Goal: Use online tool/utility: Utilize a website feature to perform a specific function

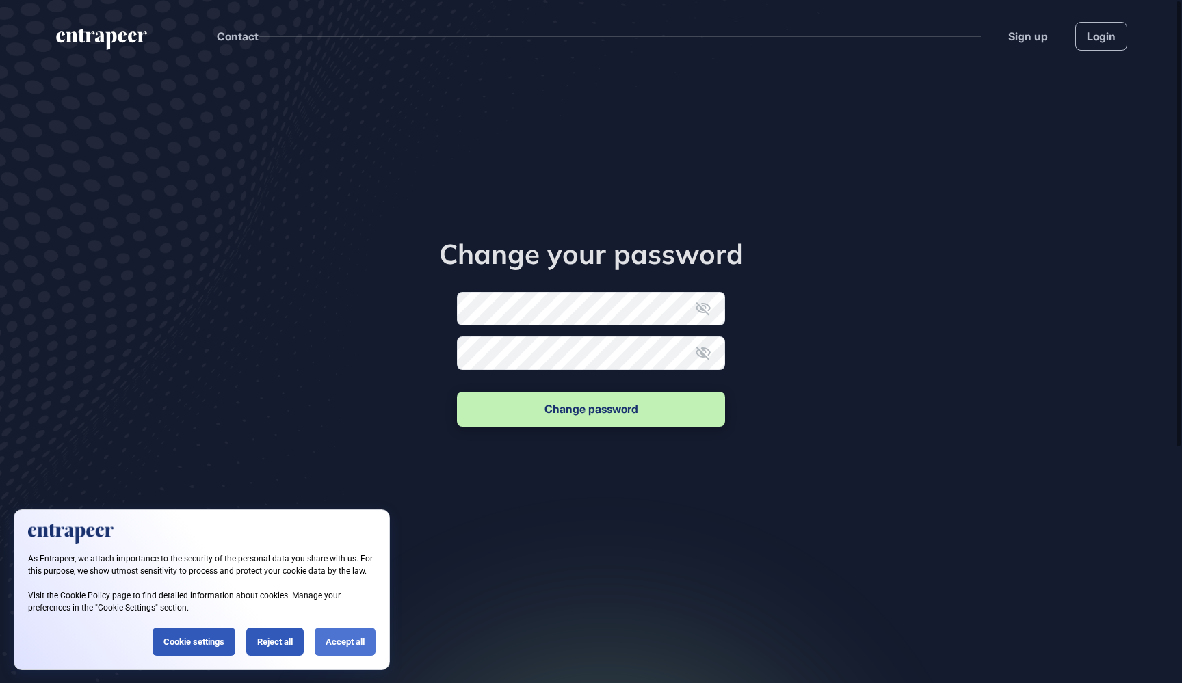
click at [345, 644] on div "Accept all" at bounding box center [345, 642] width 61 height 28
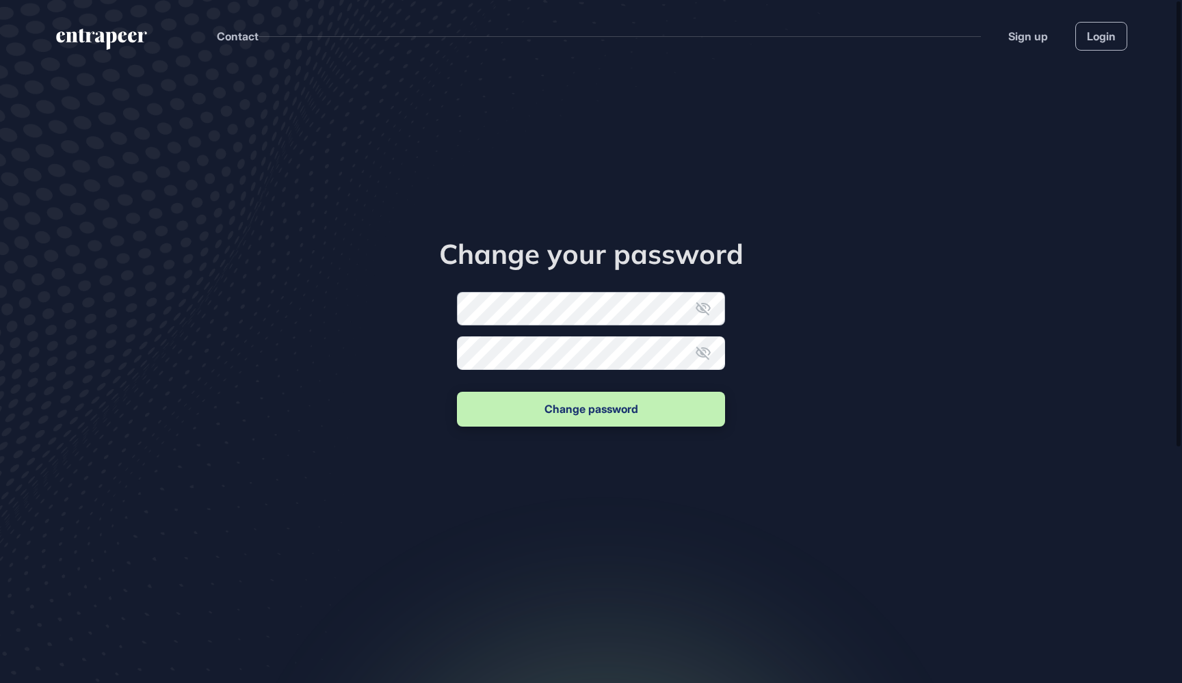
click at [508, 315] on form "New password Confirm new password Change password" at bounding box center [591, 361] width 268 height 138
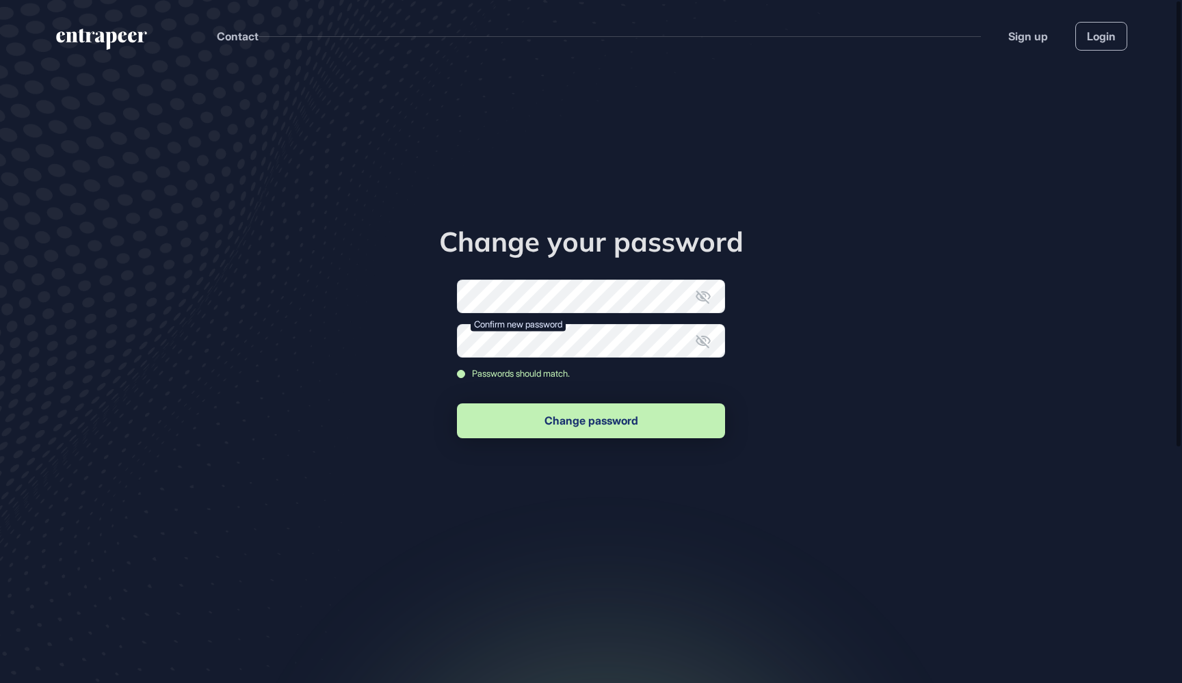
click at [592, 427] on button "Change password" at bounding box center [591, 421] width 268 height 35
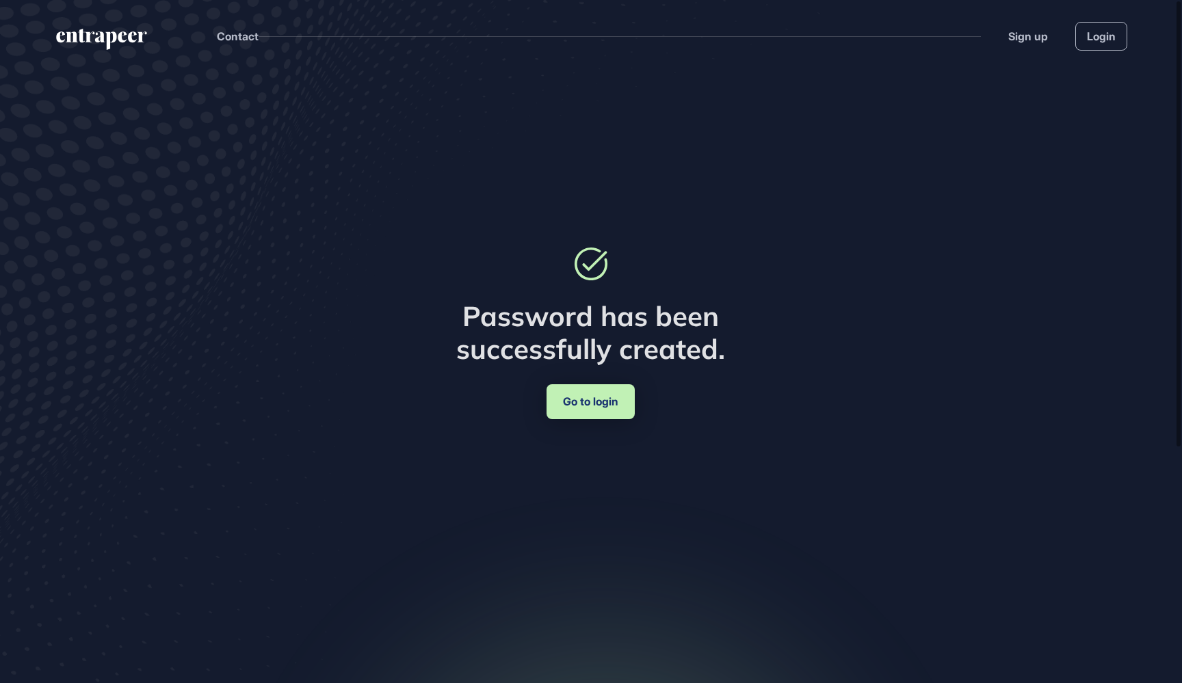
click at [594, 400] on link "Go to login" at bounding box center [591, 401] width 88 height 35
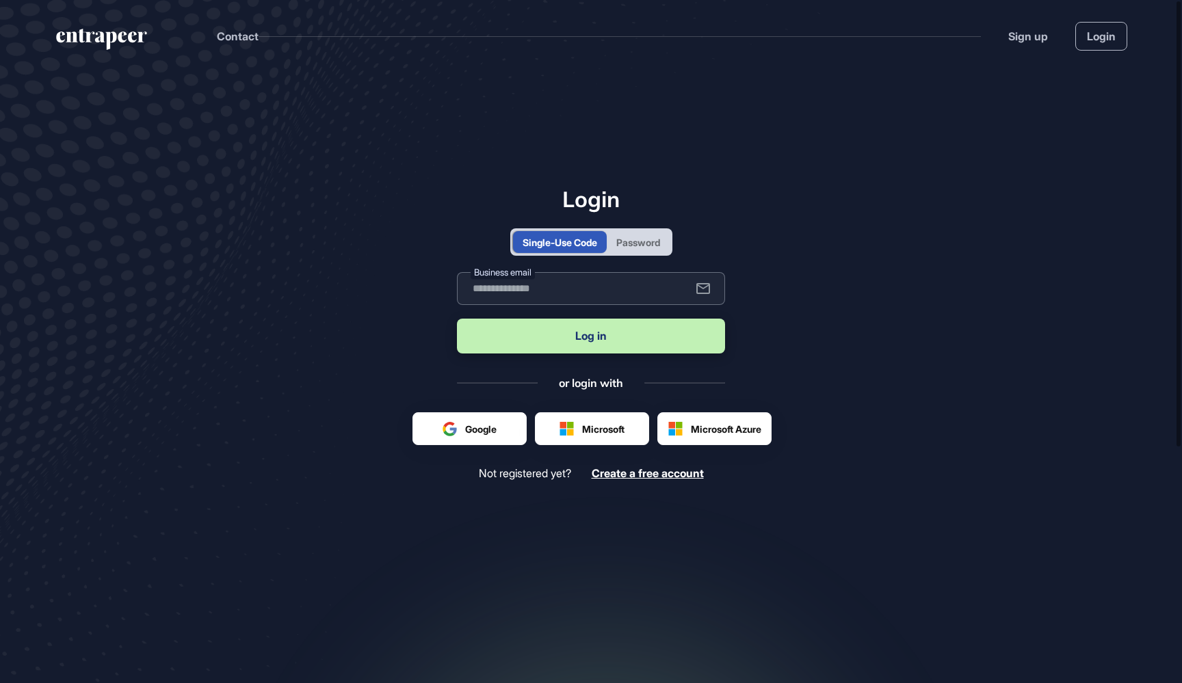
click at [523, 292] on input "text" at bounding box center [591, 288] width 268 height 33
type input "**********"
click at [610, 352] on button "Log in" at bounding box center [591, 336] width 268 height 35
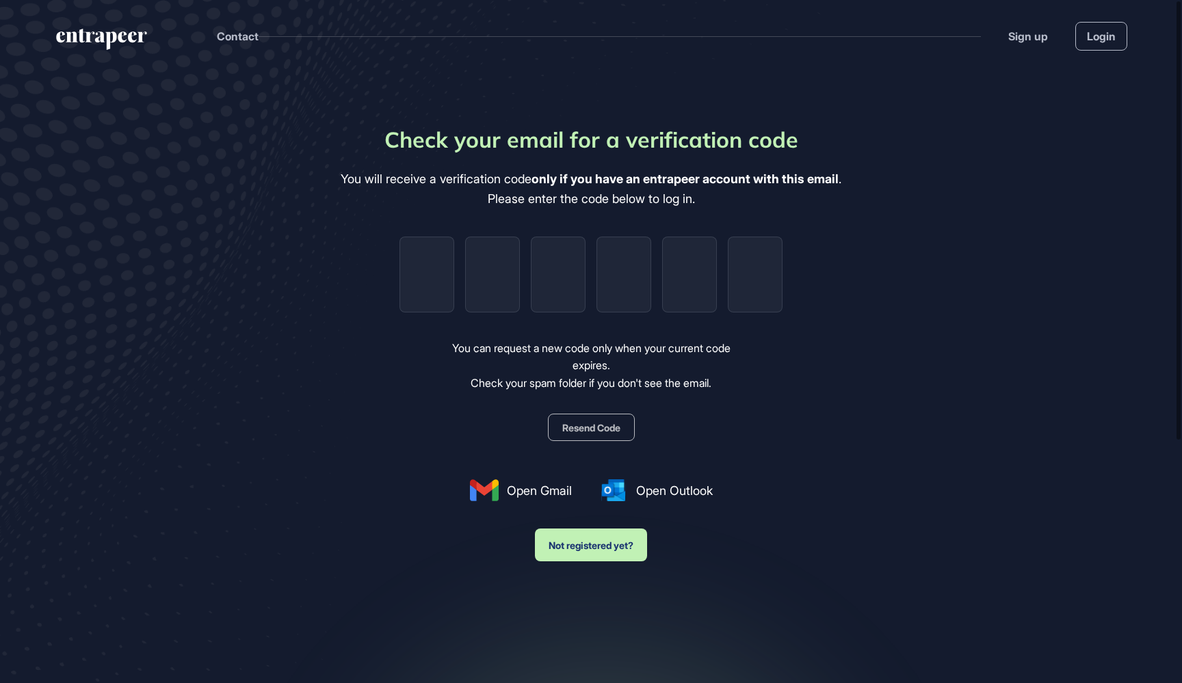
type input "*"
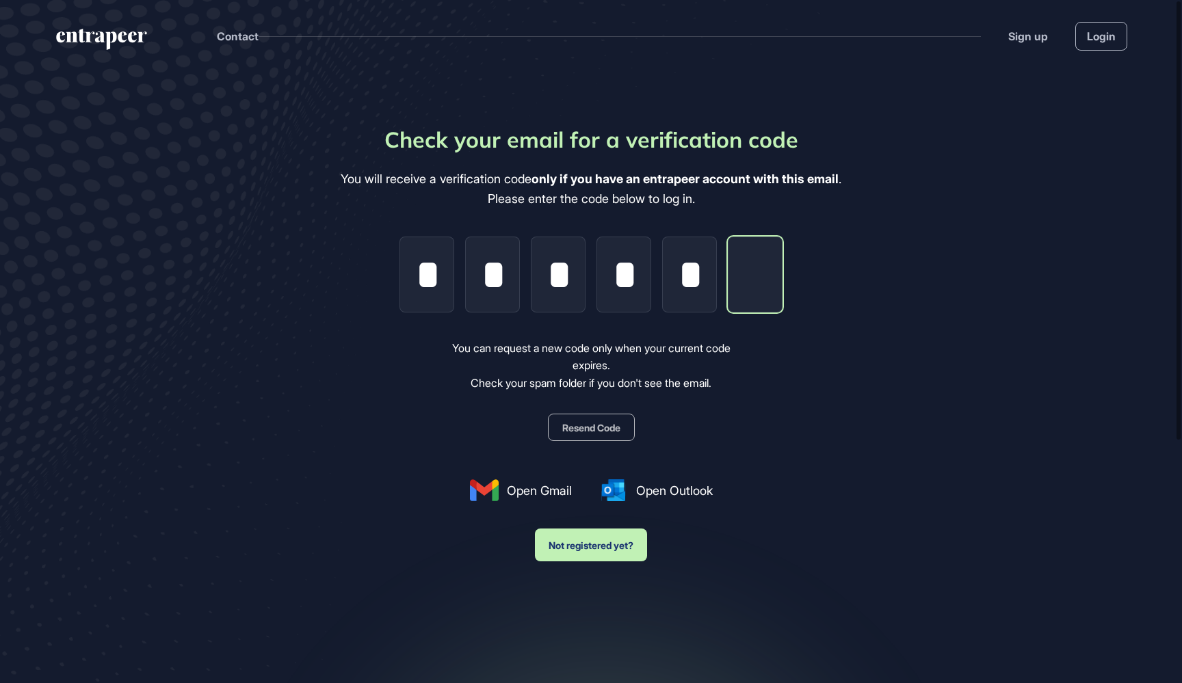
type input "*"
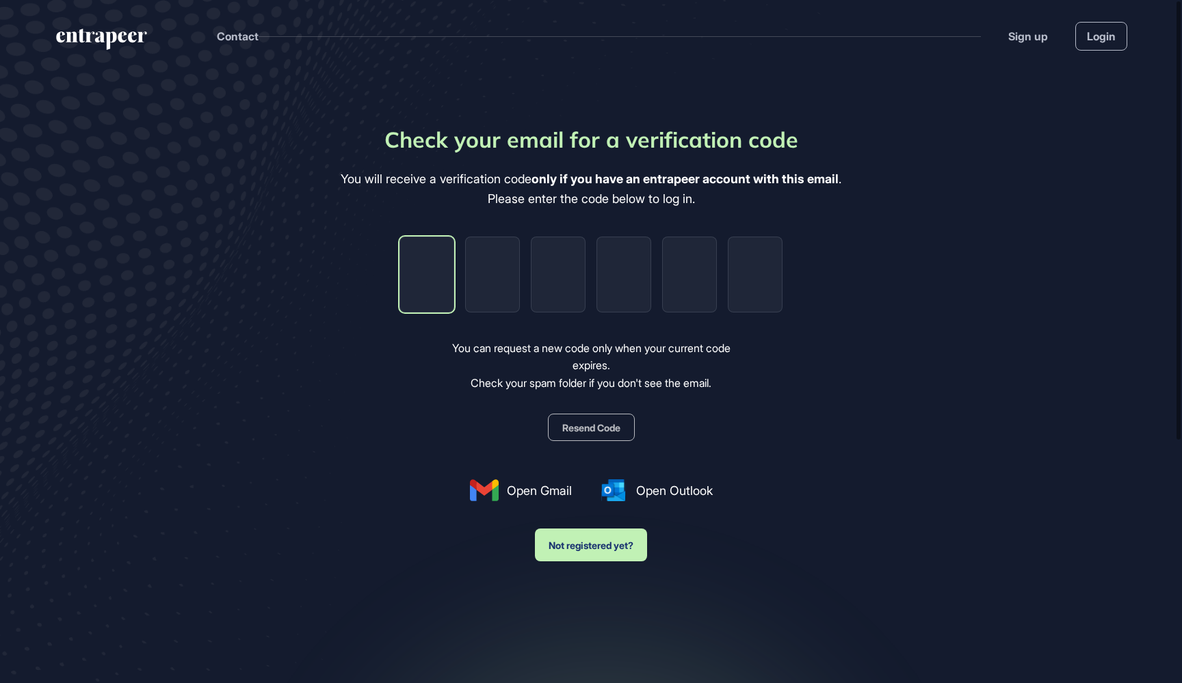
type input "*"
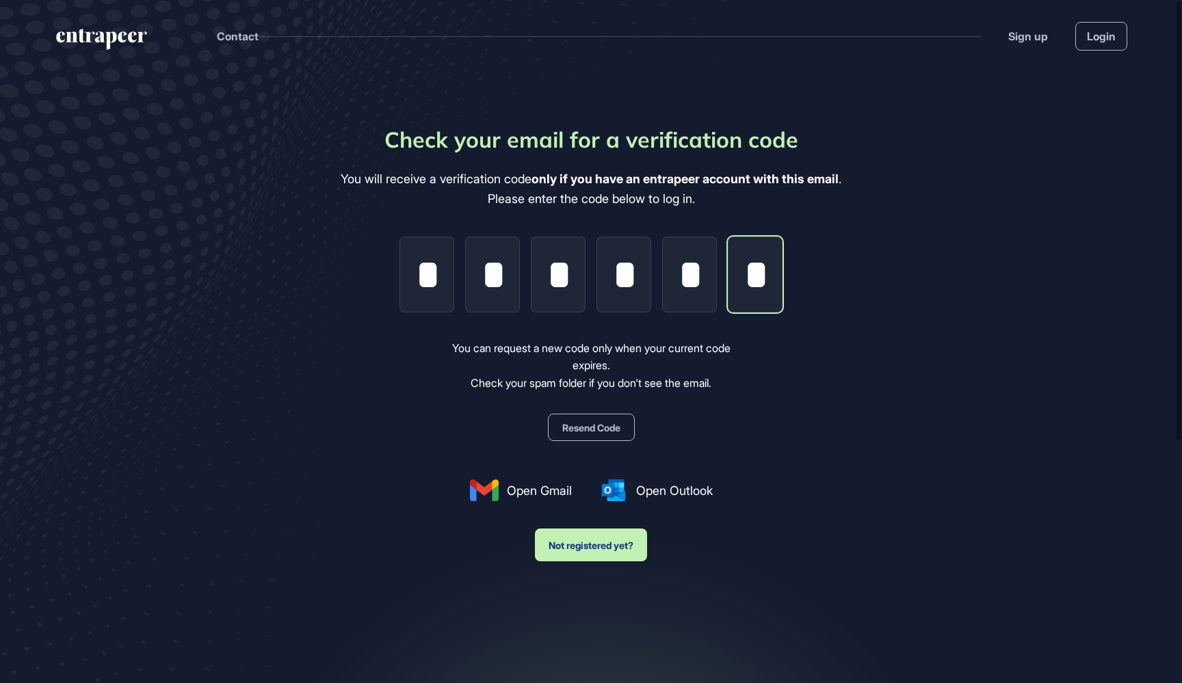
type input "*"
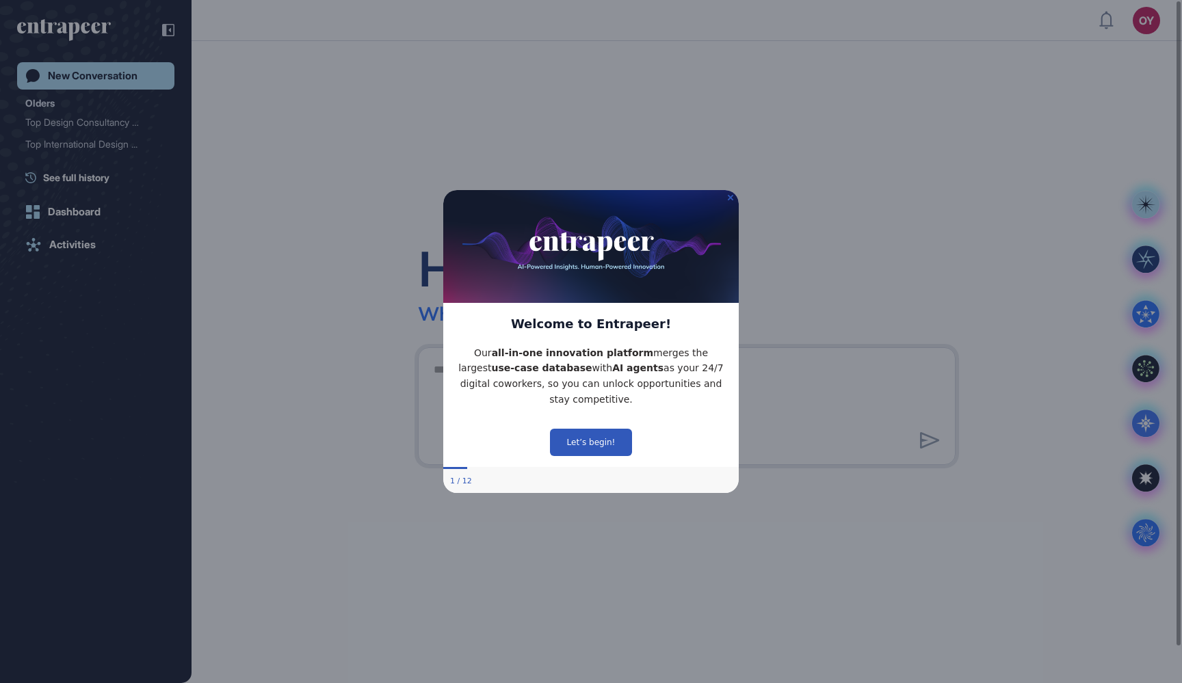
click at [733, 127] on div "Hello, [PERSON_NAME] What sparks your interest [DATE]? .cls-2{fill:#fff}" at bounding box center [687, 362] width 991 height 642
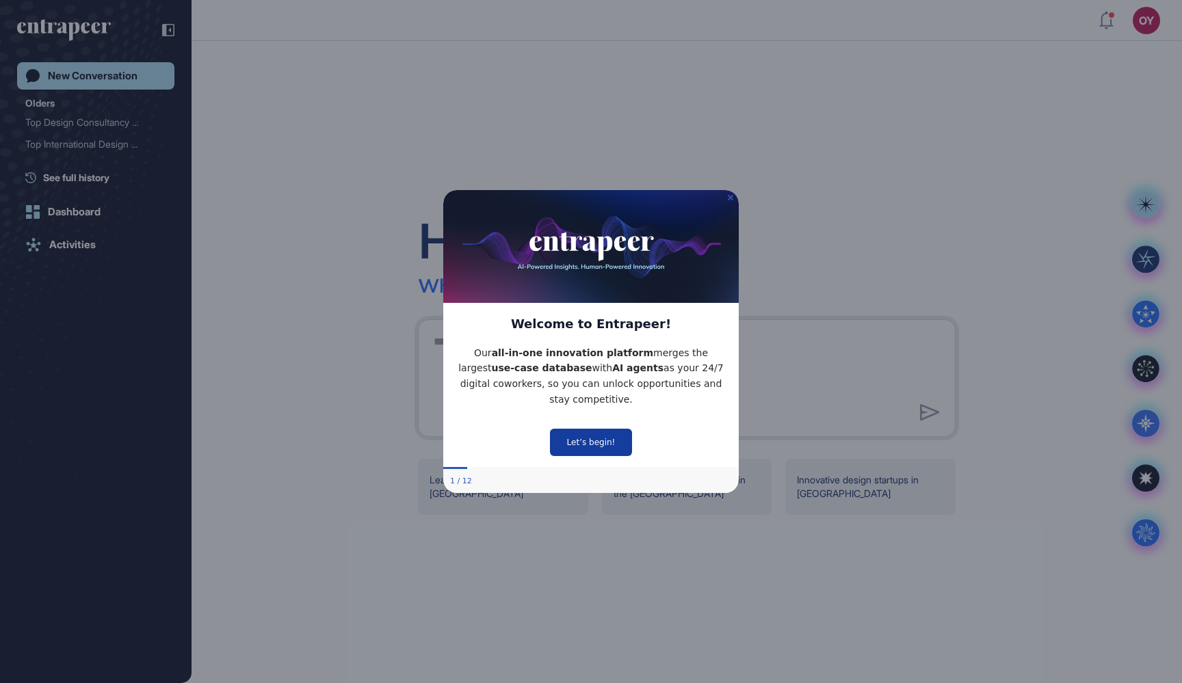
click at [592, 447] on button "Let’s begin!" at bounding box center [591, 442] width 82 height 27
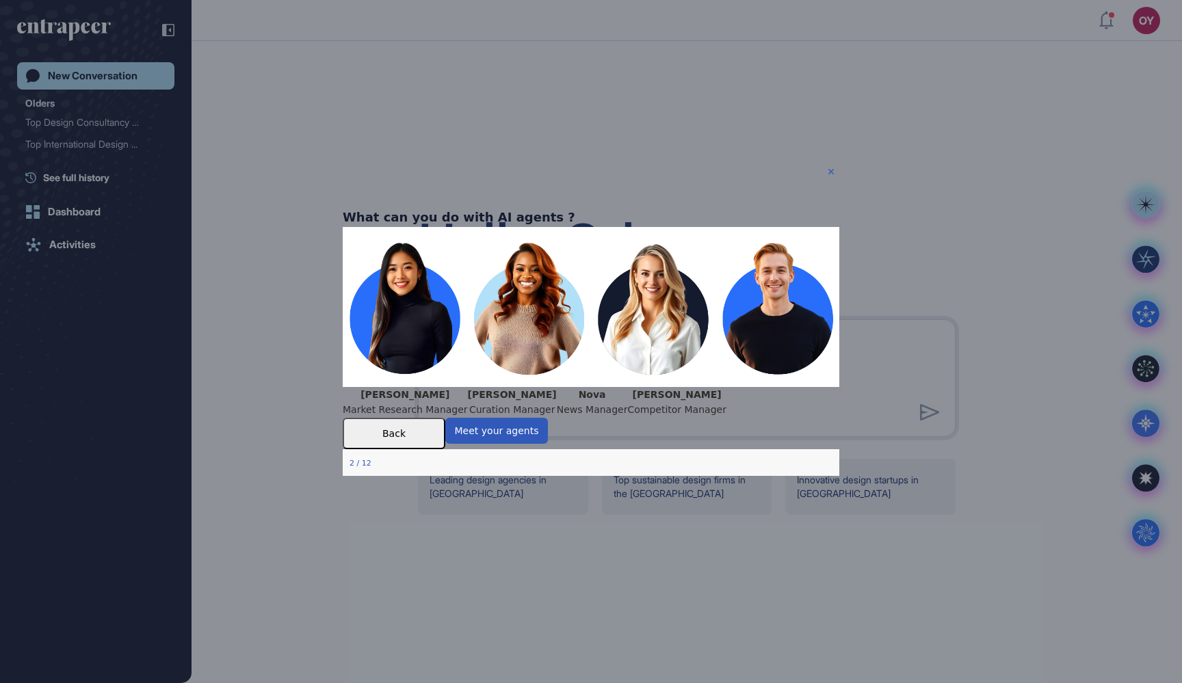
click at [831, 170] on icon "Close Preview" at bounding box center [830, 170] width 5 height 5
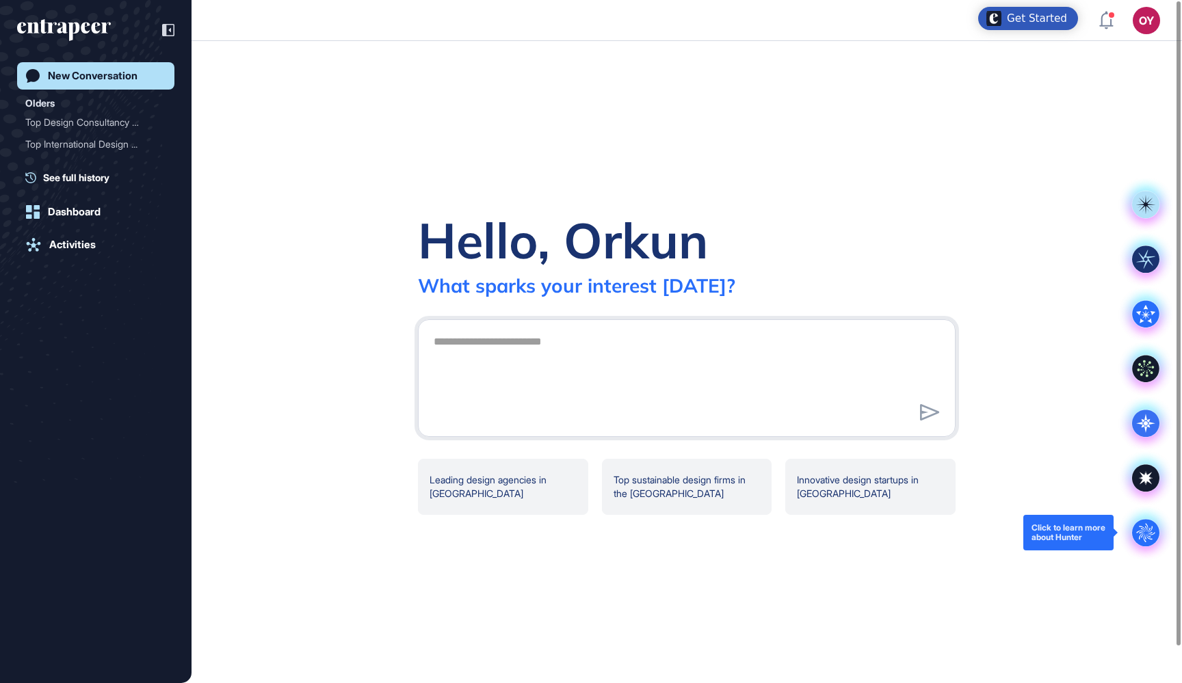
click at [1147, 532] on icon at bounding box center [1145, 532] width 18 height 18
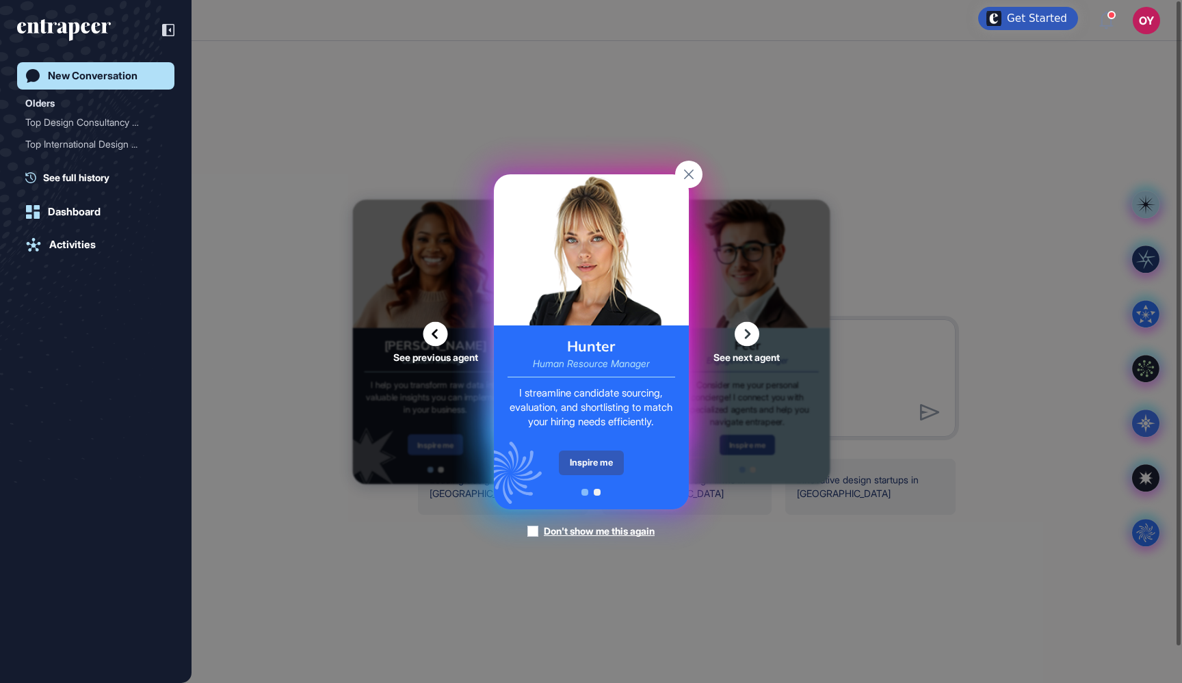
click at [598, 493] on span at bounding box center [597, 492] width 7 height 7
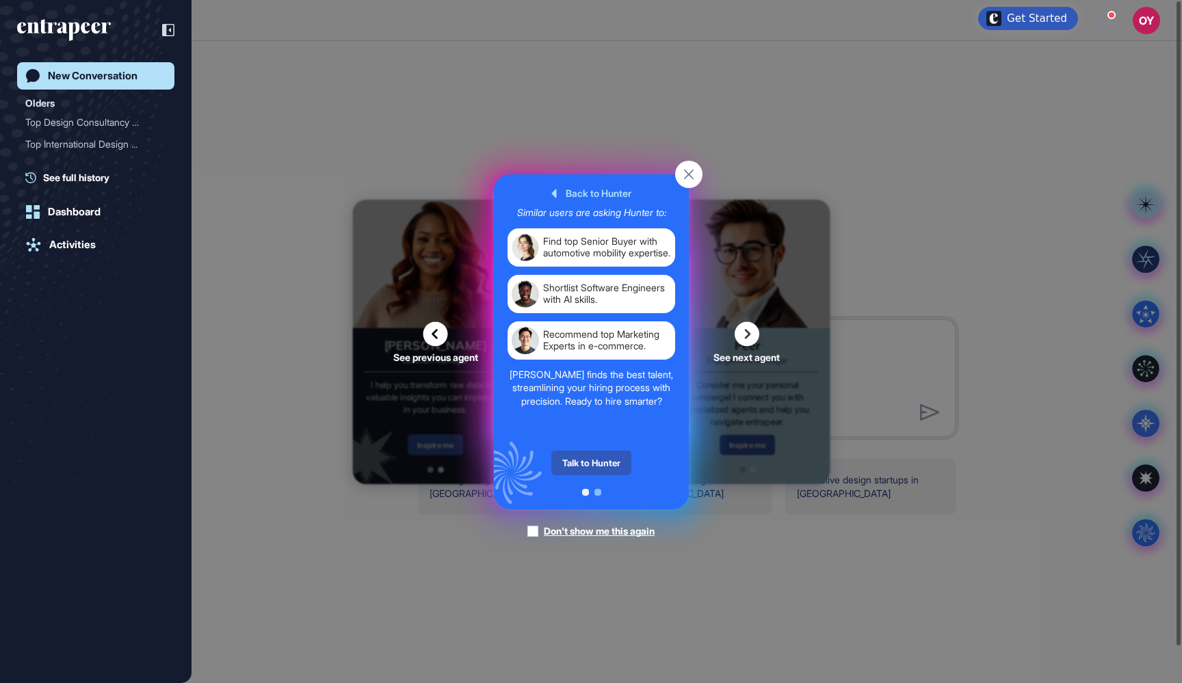
click at [586, 490] on span at bounding box center [584, 492] width 7 height 7
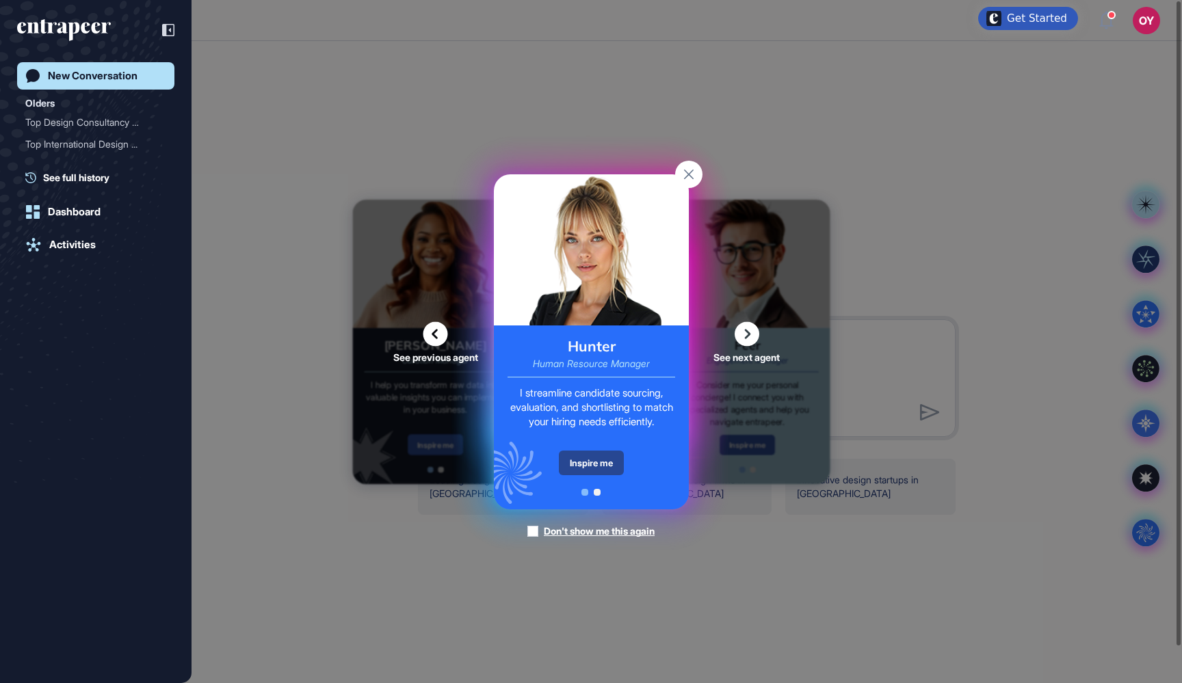
click at [590, 467] on div "Inspire me" at bounding box center [591, 463] width 65 height 25
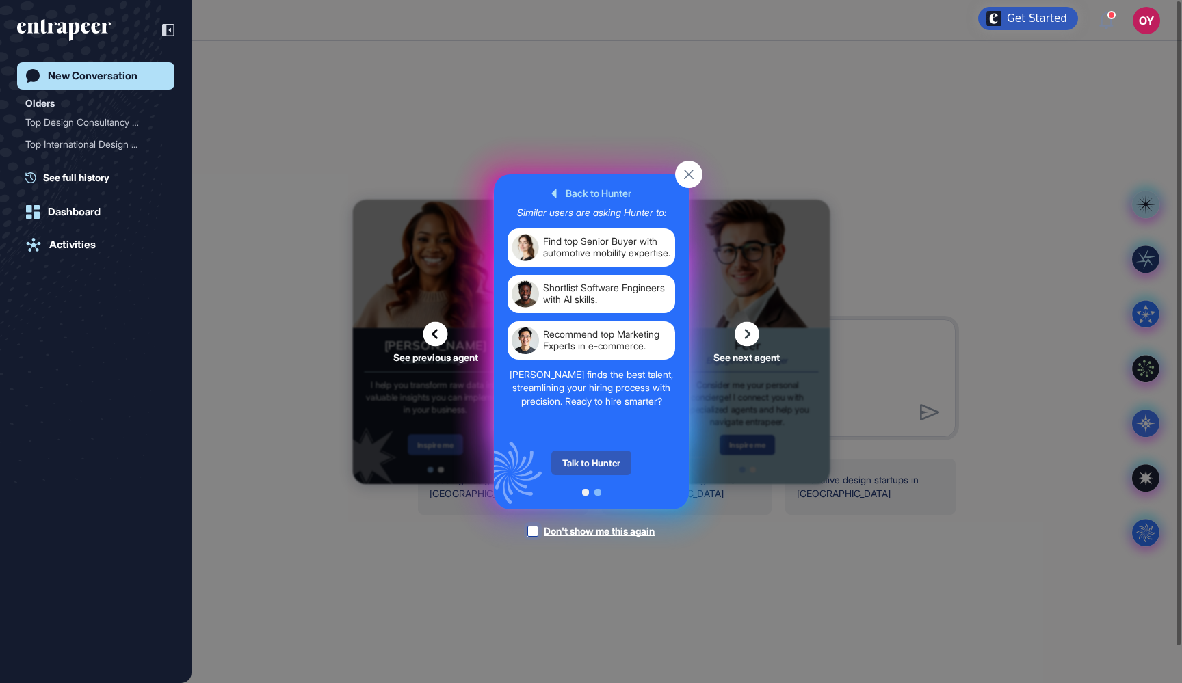
click at [532, 531] on div at bounding box center [532, 531] width 11 height 11
click at [690, 178] on rect at bounding box center [688, 174] width 27 height 27
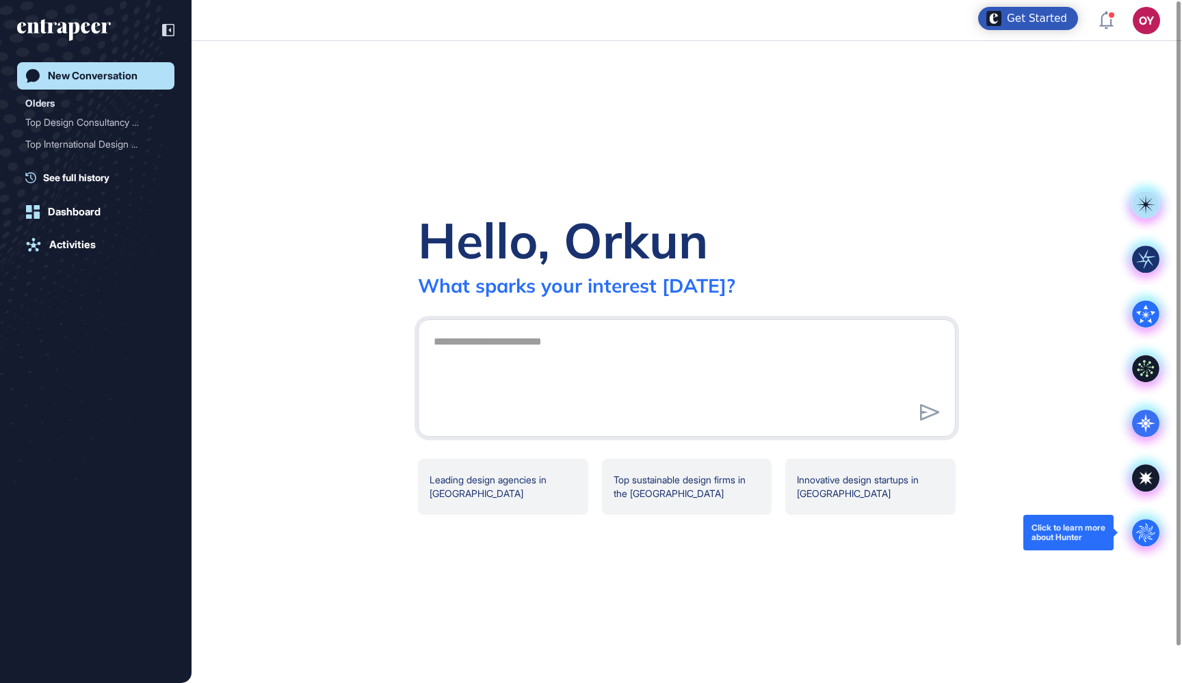
click at [1149, 534] on circle at bounding box center [1145, 532] width 27 height 27
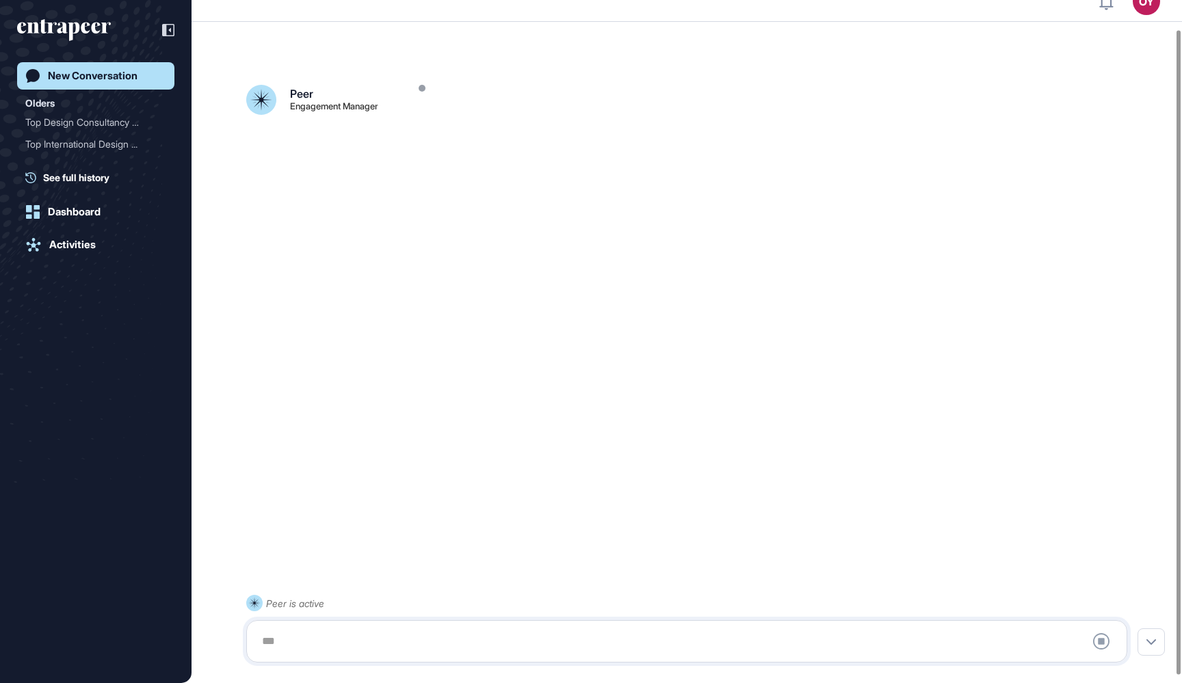
scroll to position [38, 0]
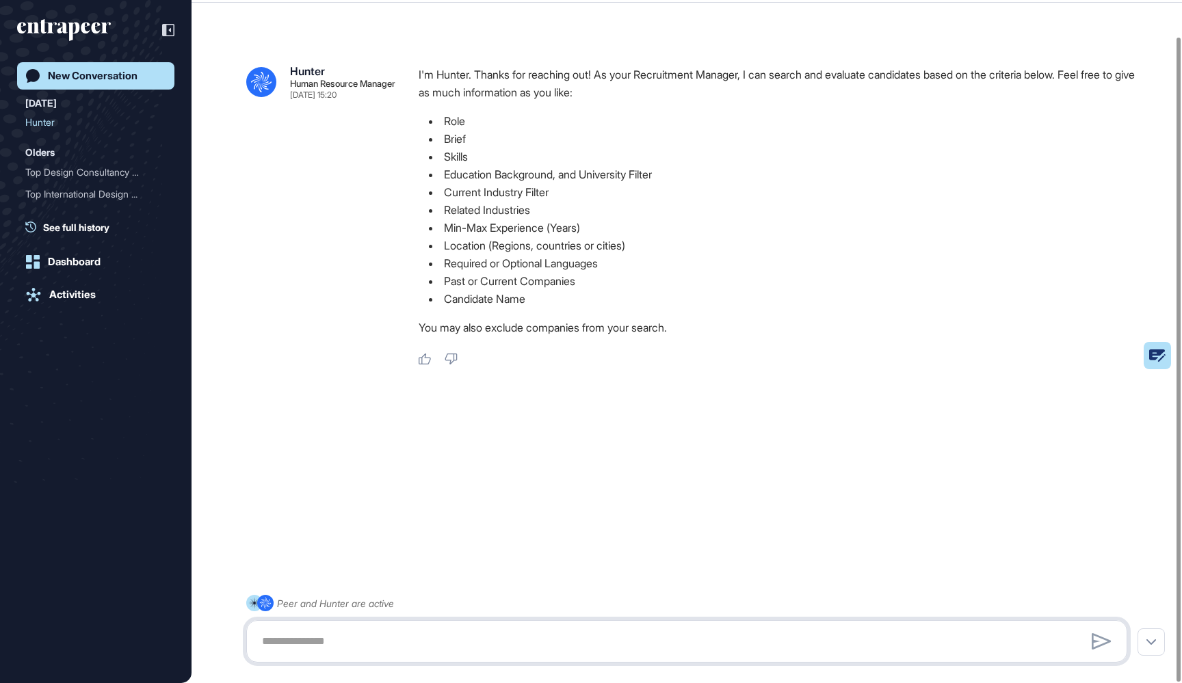
click at [339, 646] on textarea at bounding box center [687, 641] width 866 height 27
click at [362, 641] on textarea "**********" at bounding box center [687, 641] width 866 height 27
type textarea "**********"
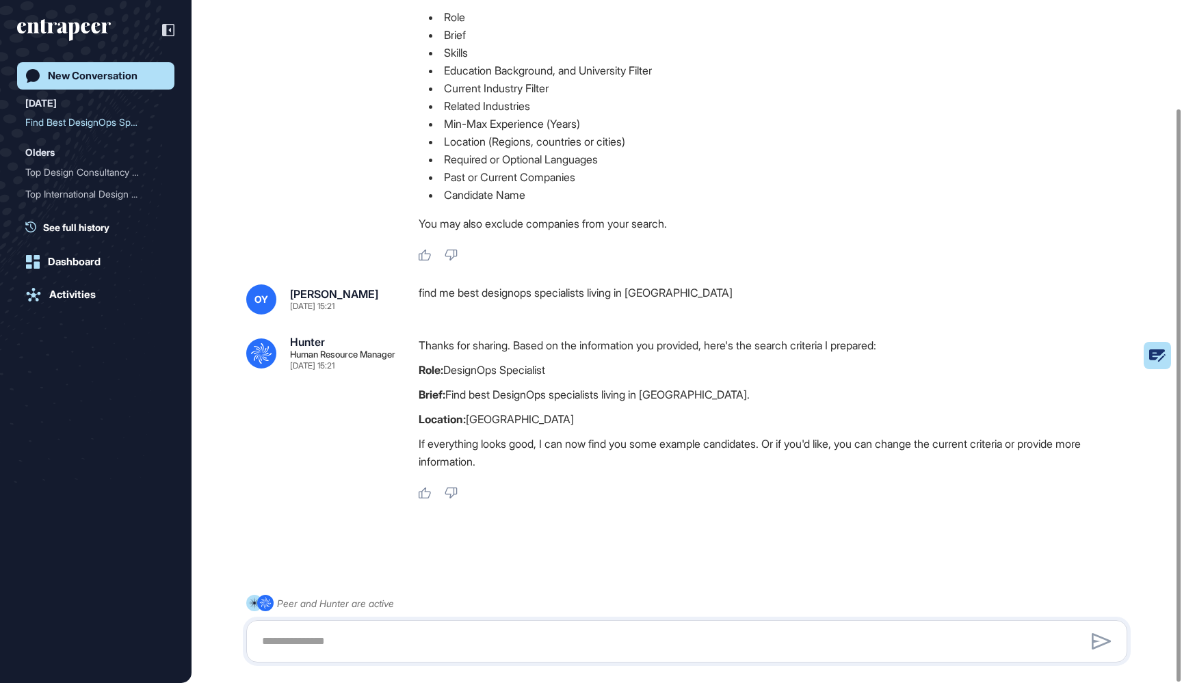
scroll to position [129, 0]
click at [714, 635] on textarea at bounding box center [687, 641] width 866 height 27
type textarea "********"
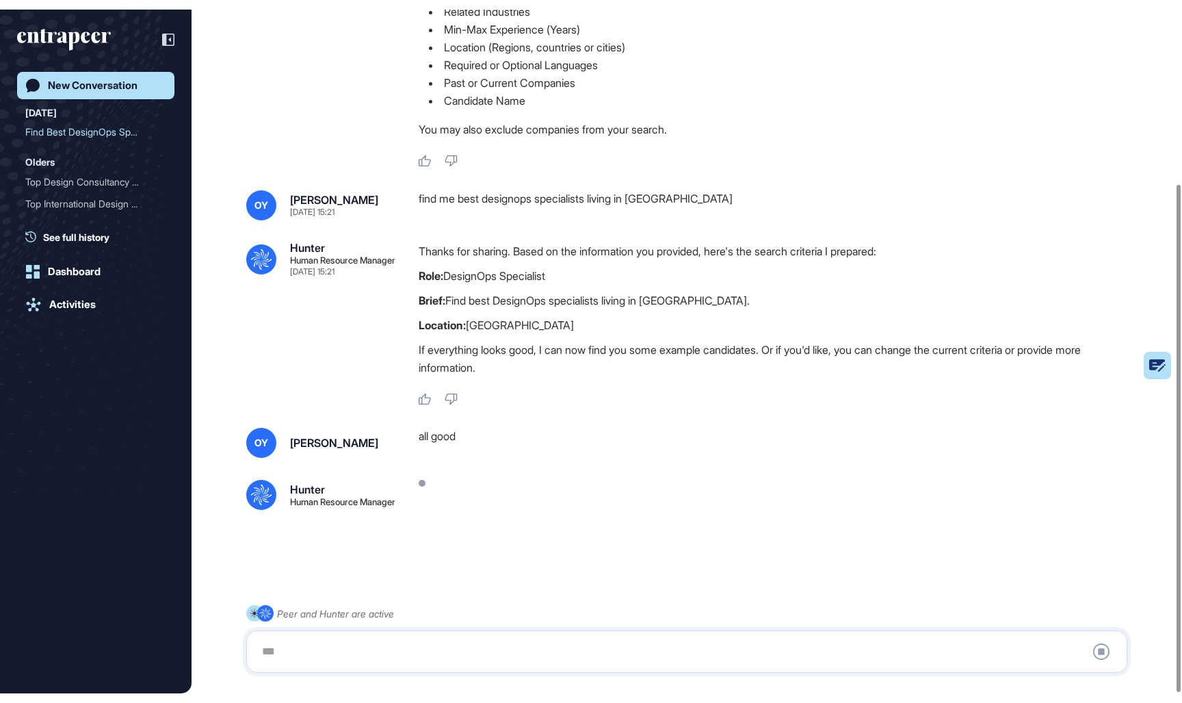
scroll to position [234, 0]
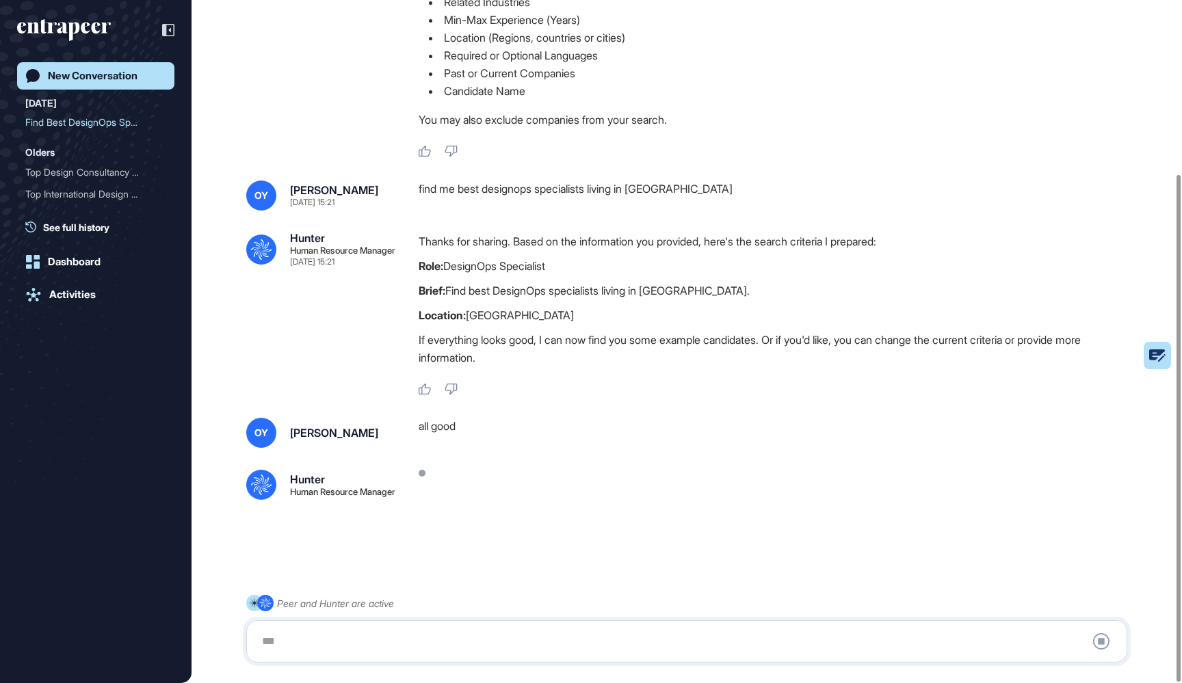
click at [797, 1] on li "Related Industries" at bounding box center [779, 2] width 720 height 18
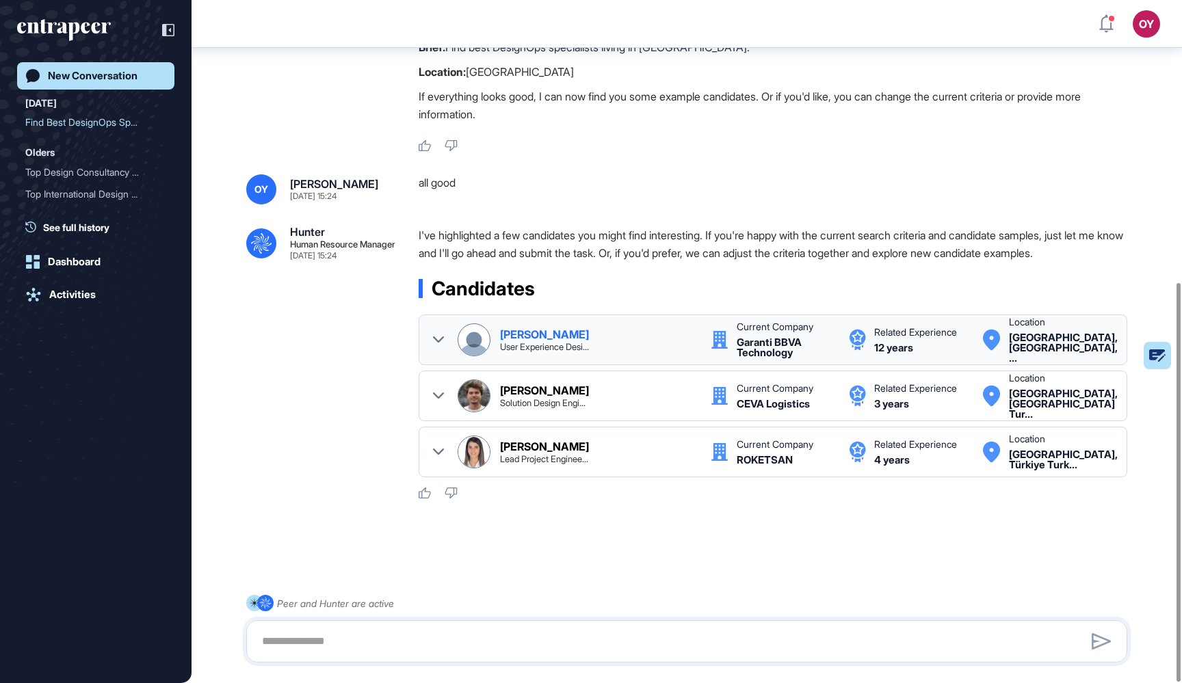
scroll to position [483, 0]
click at [434, 394] on icon at bounding box center [438, 396] width 11 height 6
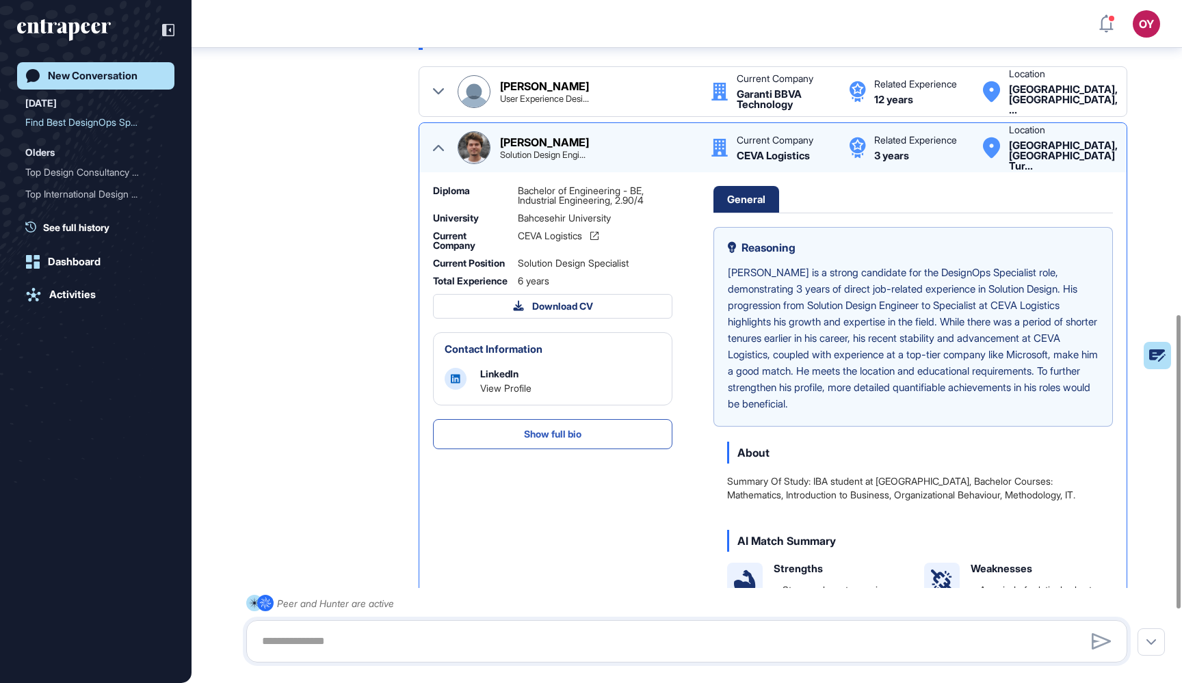
scroll to position [0, 0]
click at [516, 394] on link "View Profile" at bounding box center [505, 388] width 51 height 12
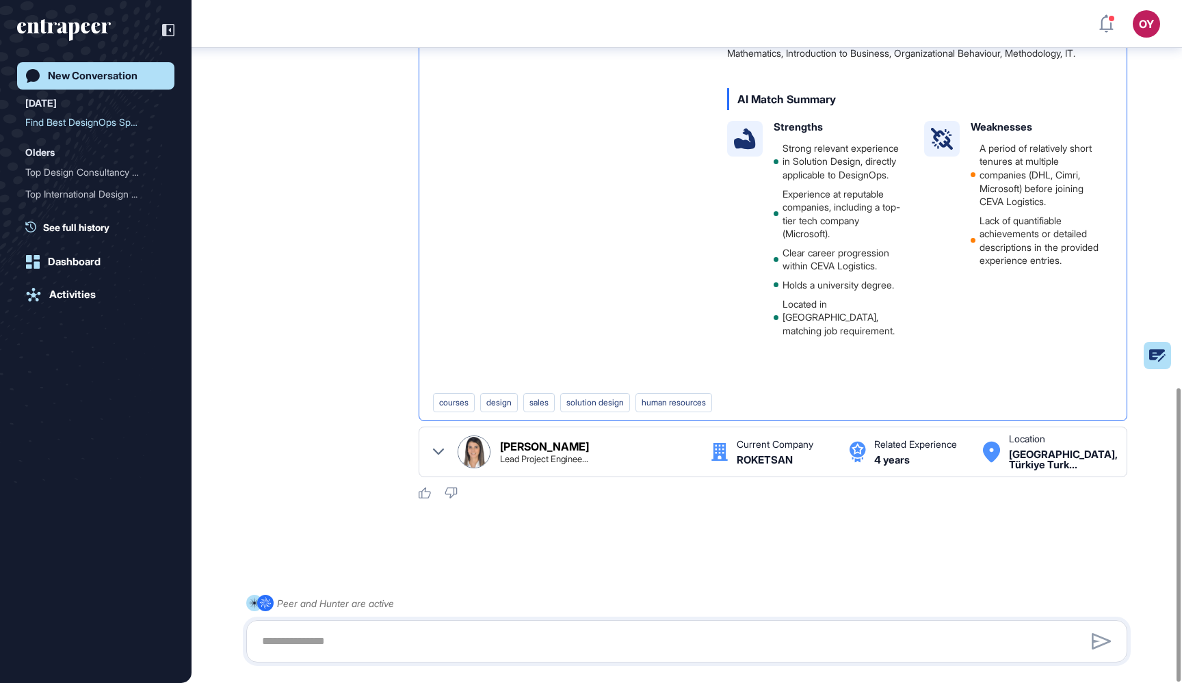
scroll to position [902, 0]
click at [442, 447] on icon at bounding box center [438, 452] width 11 height 11
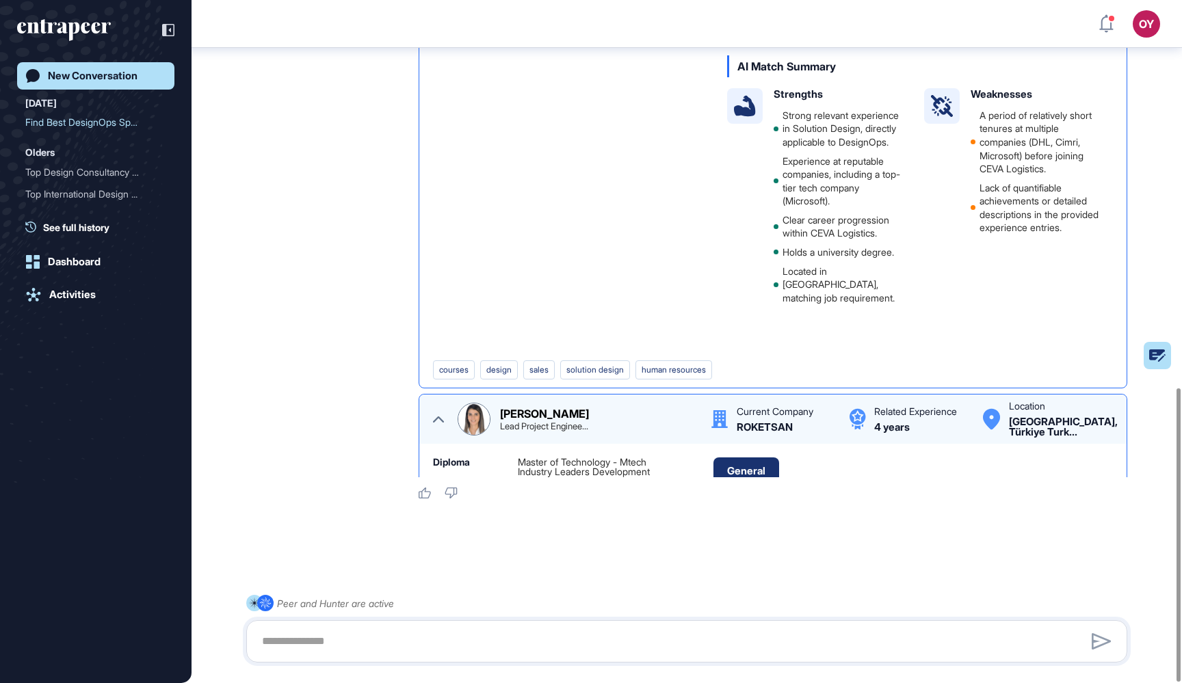
click at [440, 425] on icon at bounding box center [438, 419] width 11 height 11
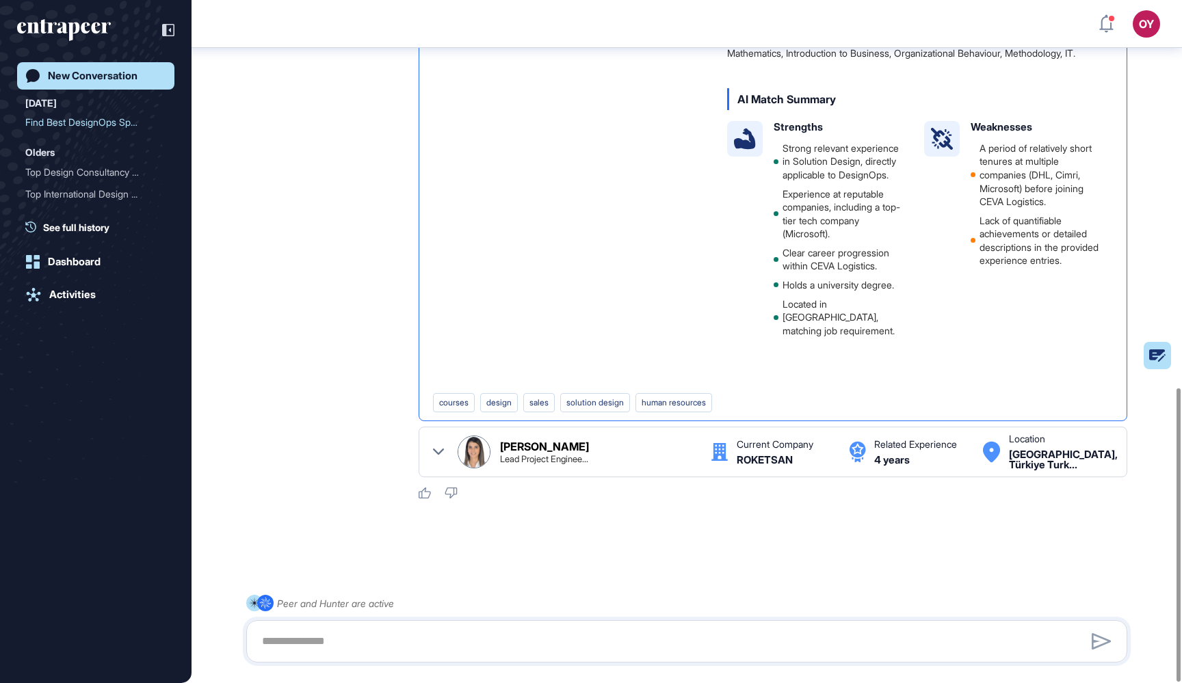
scroll to position [304, 0]
click at [315, 628] on textarea at bounding box center [687, 641] width 866 height 27
click at [311, 638] on textarea "**********" at bounding box center [687, 641] width 866 height 27
click at [525, 633] on textarea "**********" at bounding box center [687, 641] width 866 height 27
type textarea "**********"
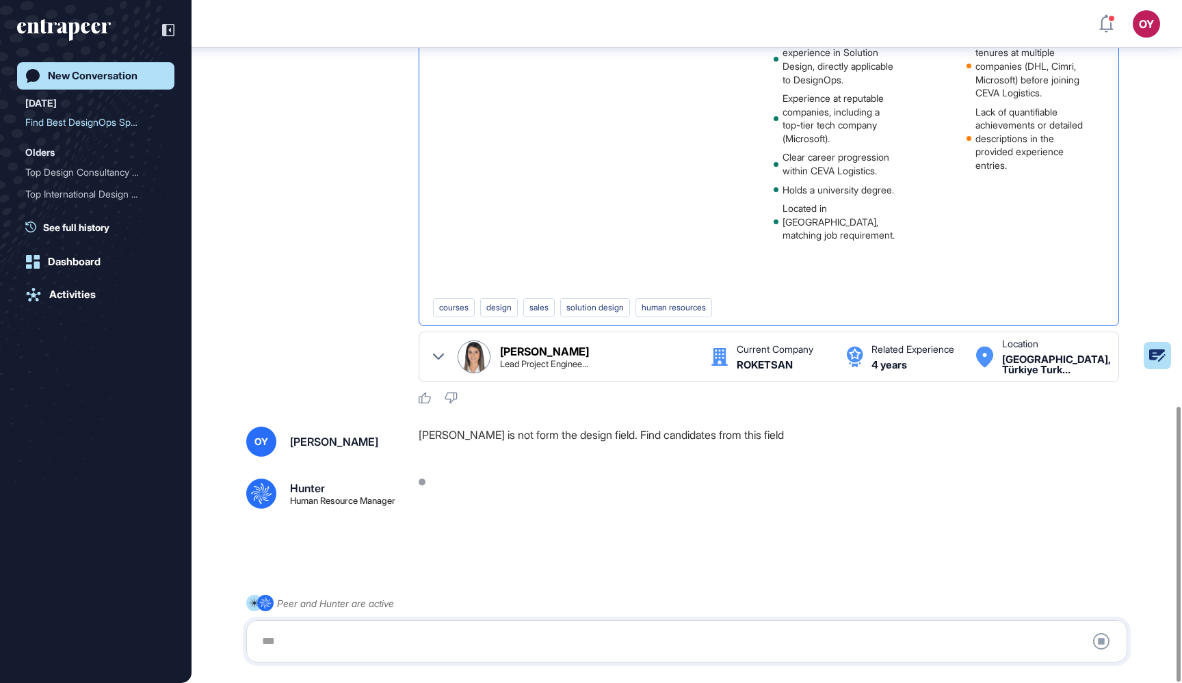
scroll to position [1007, 0]
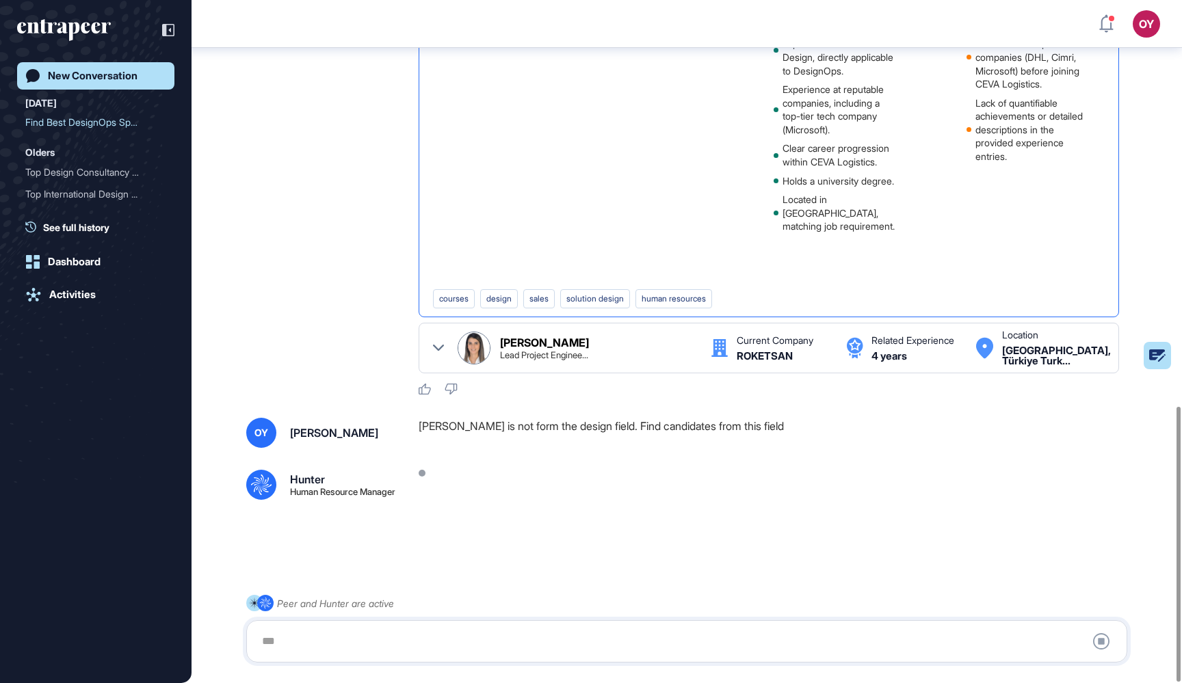
click at [560, 426] on div "[PERSON_NAME] is not form the design field. Find candidates from this field" at bounding box center [779, 433] width 720 height 30
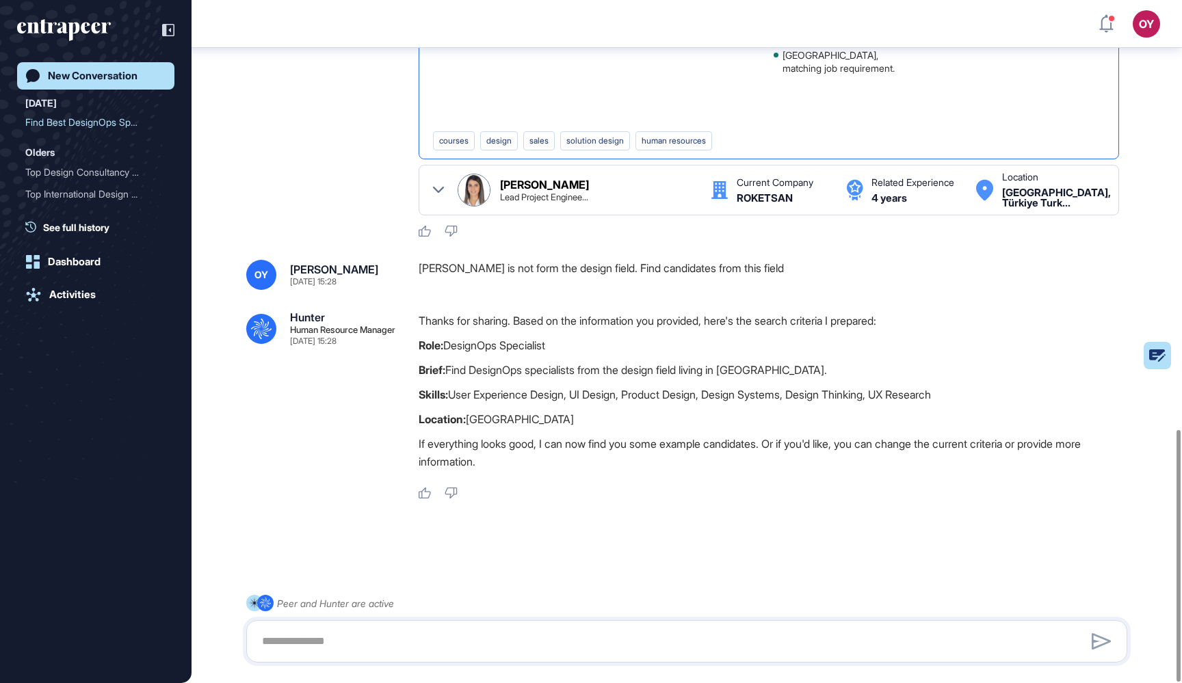
scroll to position [1164, 0]
click at [505, 632] on textarea at bounding box center [687, 641] width 866 height 27
type textarea "***"
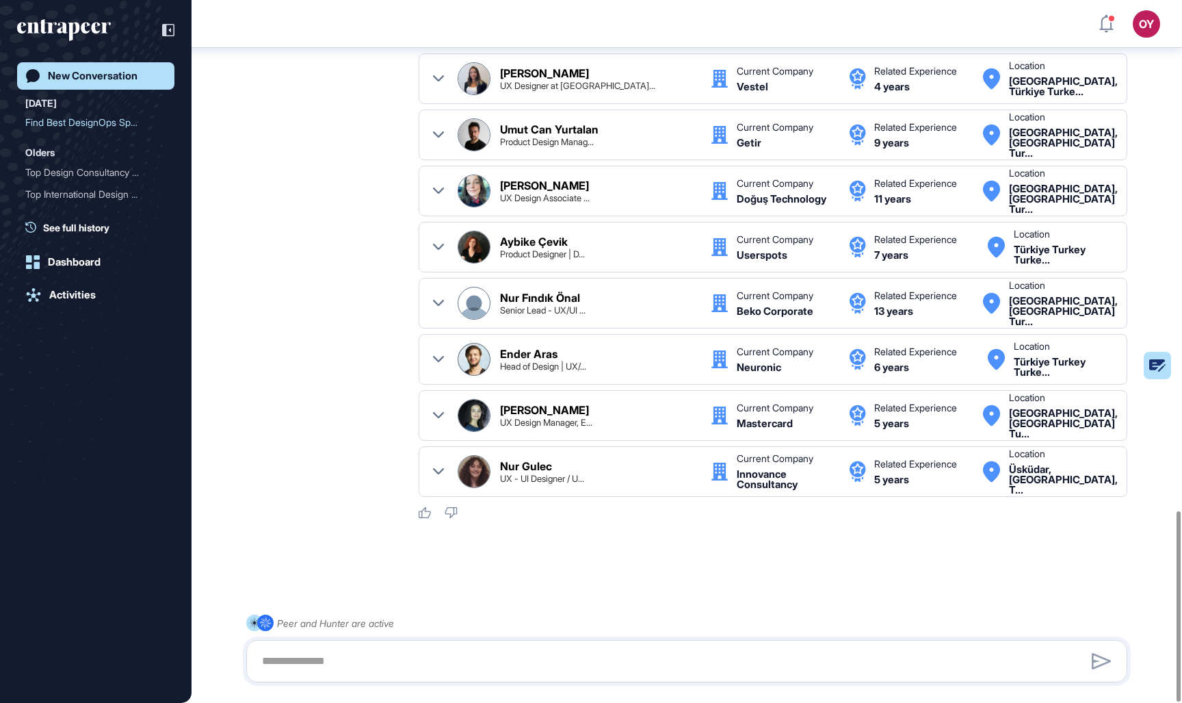
scroll to position [1885, 0]
click at [439, 412] on icon at bounding box center [438, 415] width 11 height 11
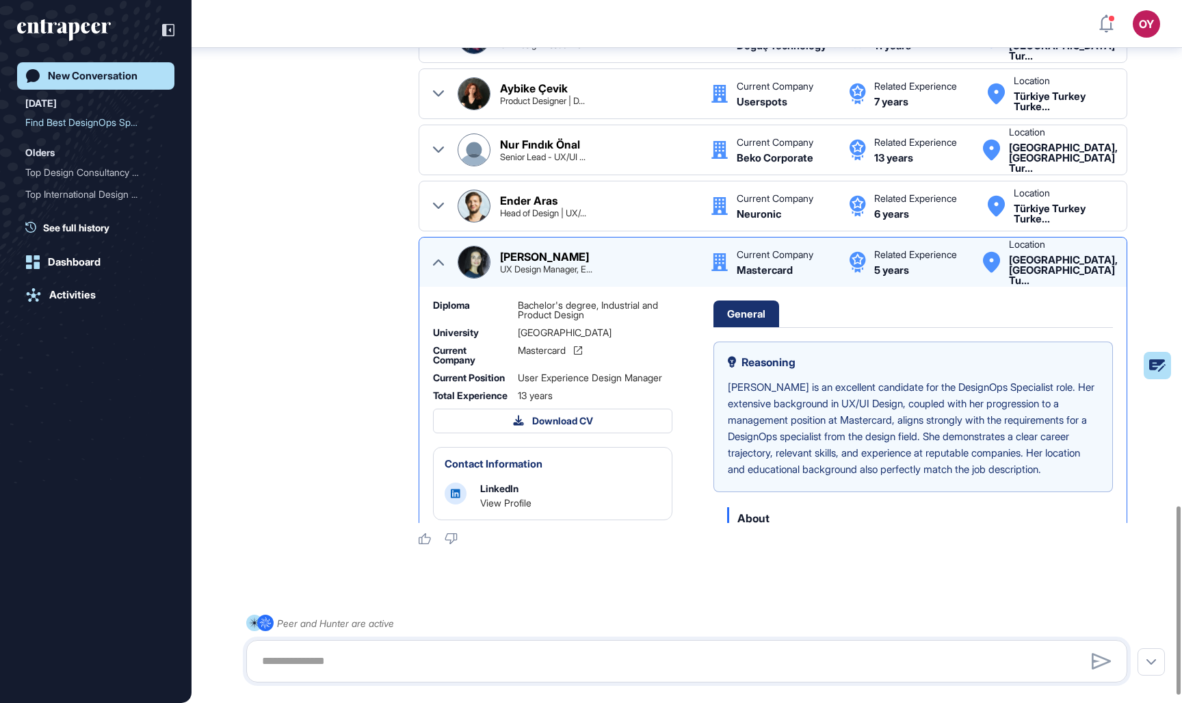
scroll to position [154, 0]
click at [437, 261] on icon at bounding box center [438, 262] width 11 height 6
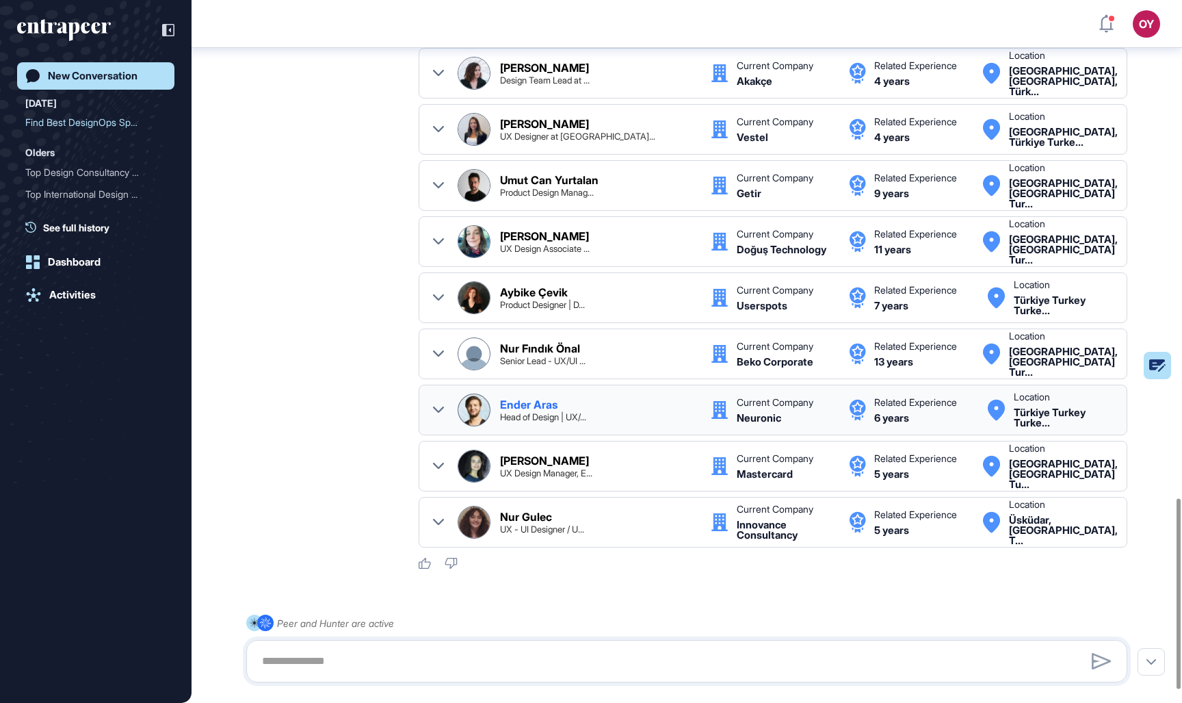
scroll to position [1832, 0]
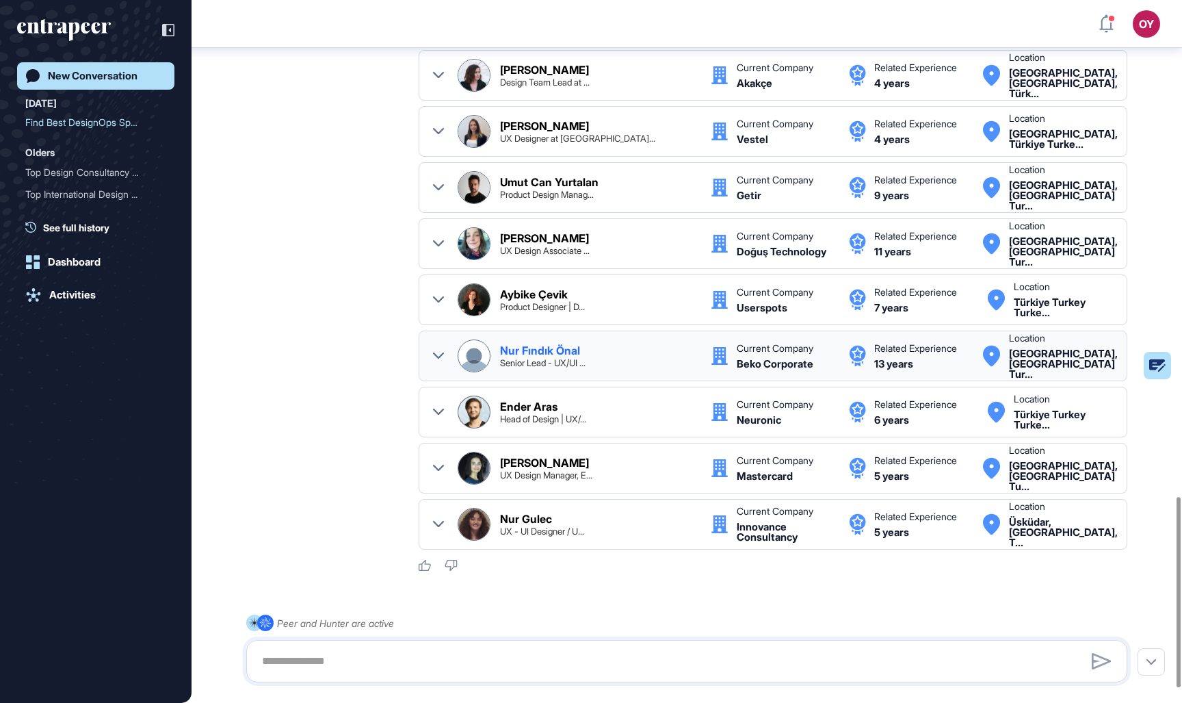
click at [439, 354] on icon at bounding box center [438, 355] width 11 height 11
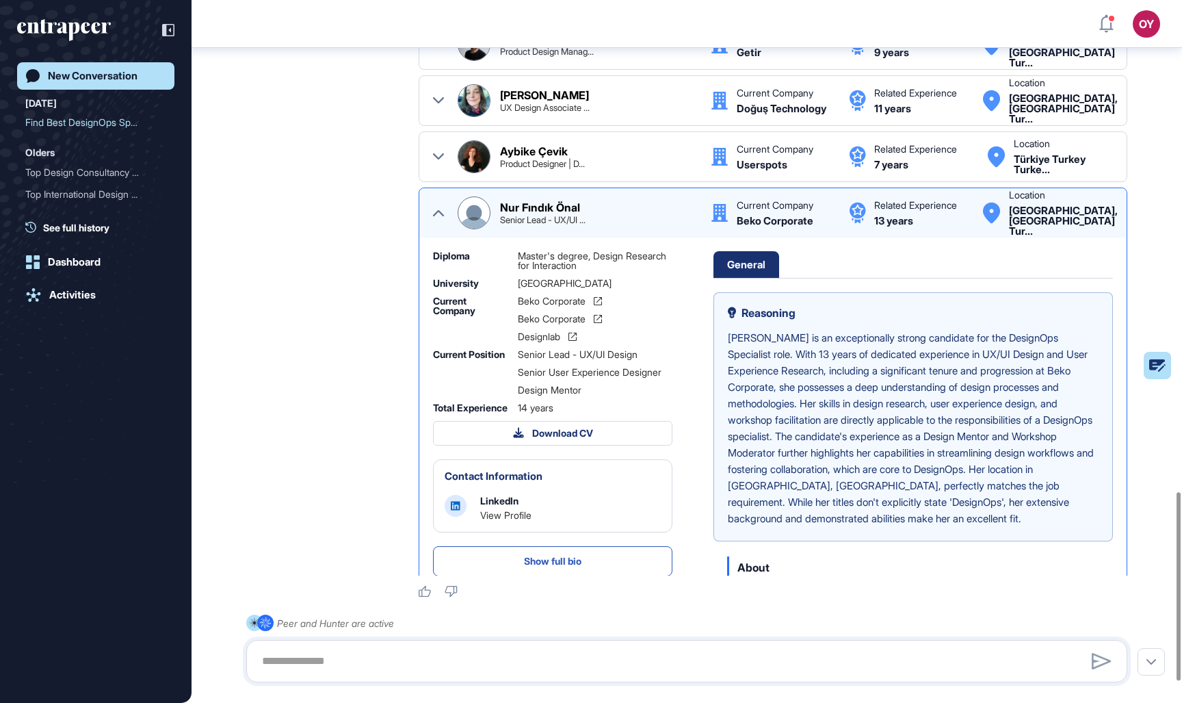
scroll to position [145, 0]
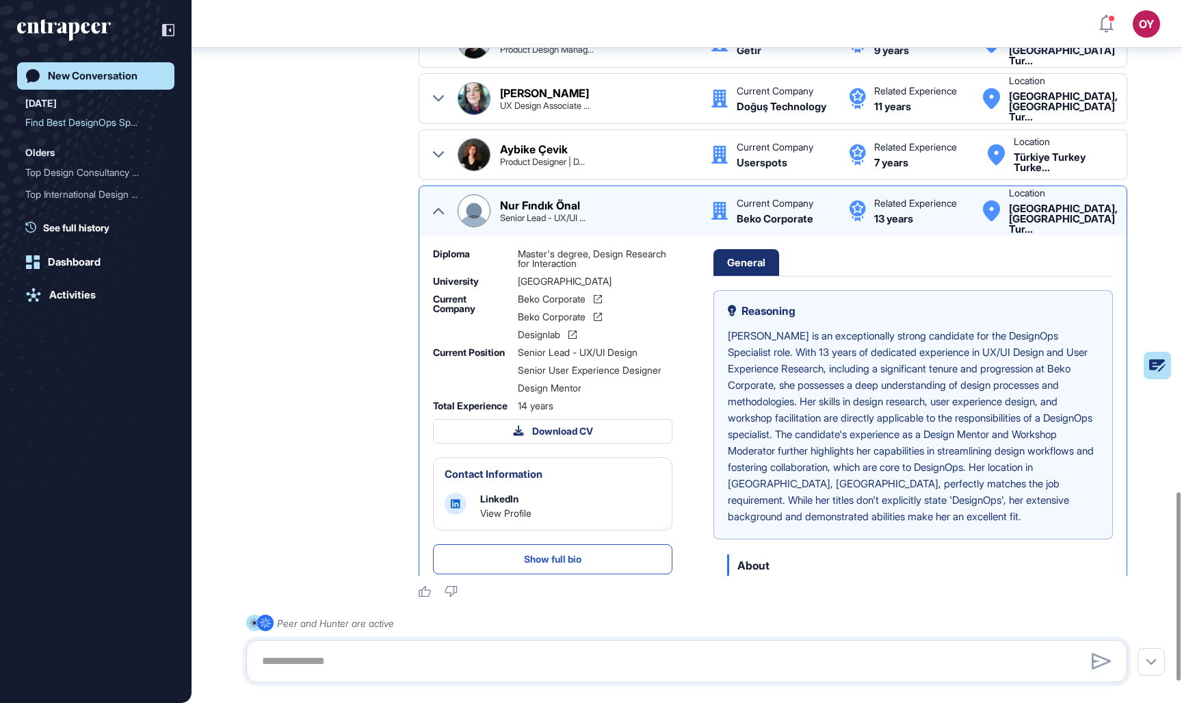
click at [436, 207] on icon at bounding box center [438, 210] width 11 height 11
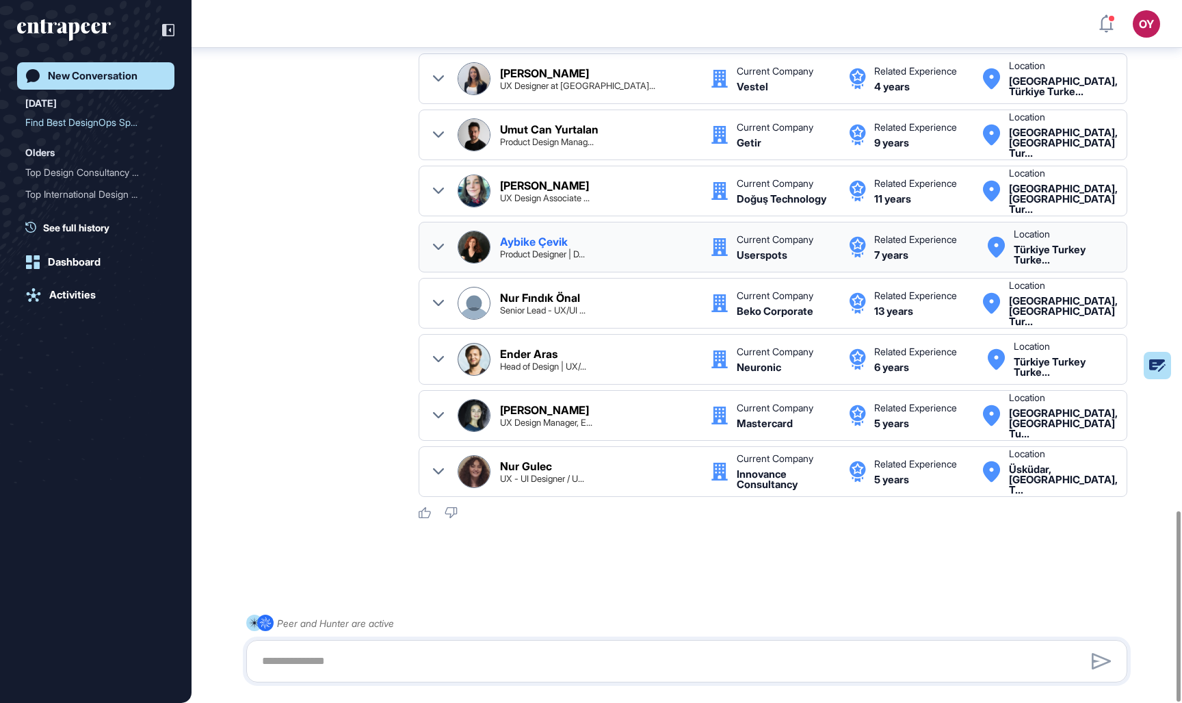
scroll to position [1885, 0]
click at [369, 663] on textarea at bounding box center [687, 660] width 866 height 27
type textarea "**********"
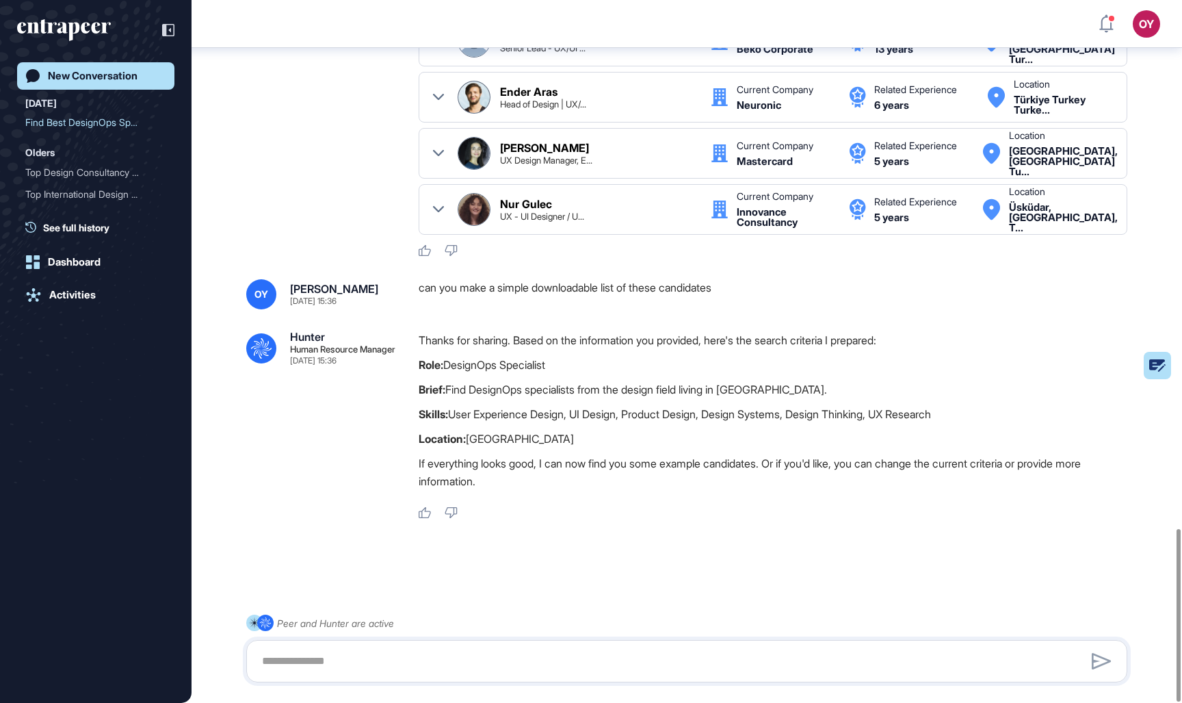
scroll to position [2147, 0]
click at [308, 654] on textarea at bounding box center [687, 660] width 866 height 27
type textarea "**********"
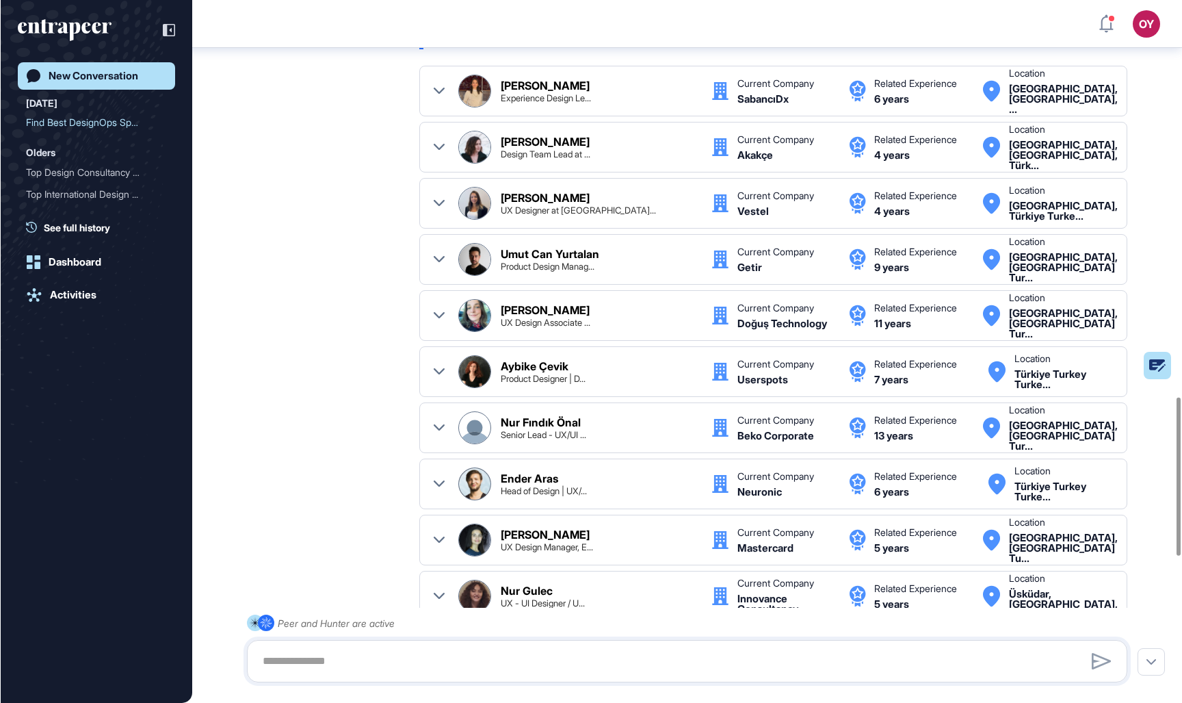
scroll to position [703, 1182]
